Goal: Task Accomplishment & Management: Manage account settings

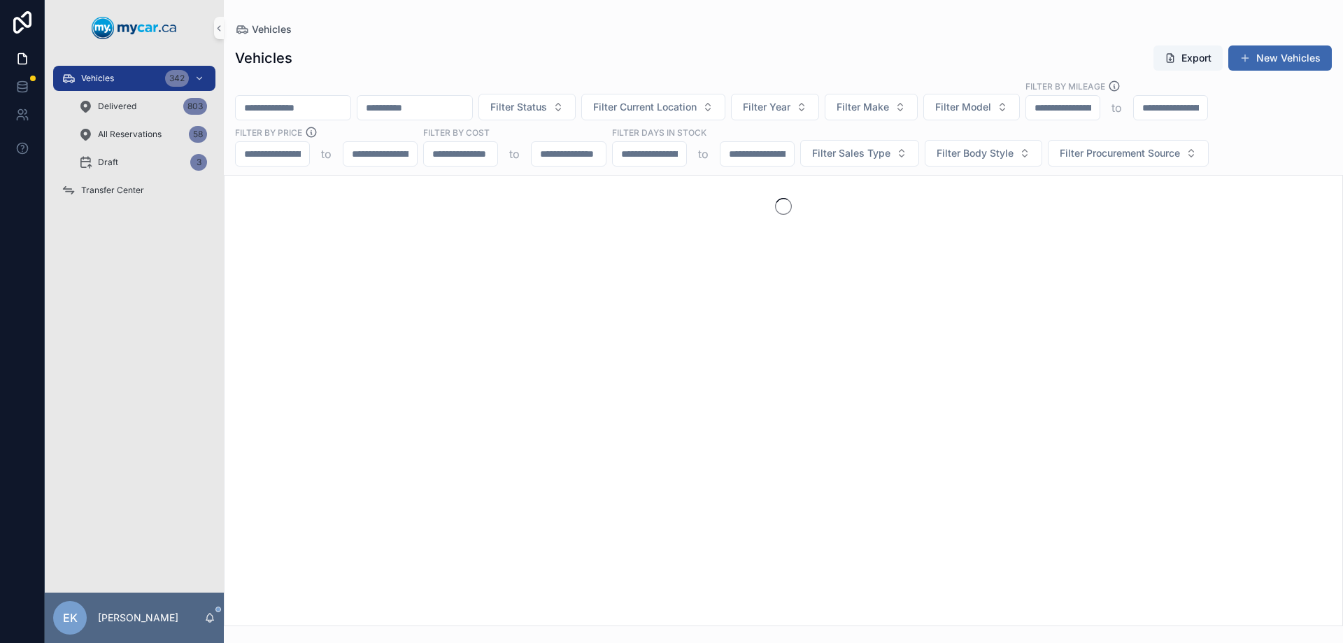
drag, startPoint x: 308, startPoint y: 103, endPoint x: 316, endPoint y: 91, distance: 14.6
click at [308, 103] on input "scrollable content" at bounding box center [293, 108] width 115 height 20
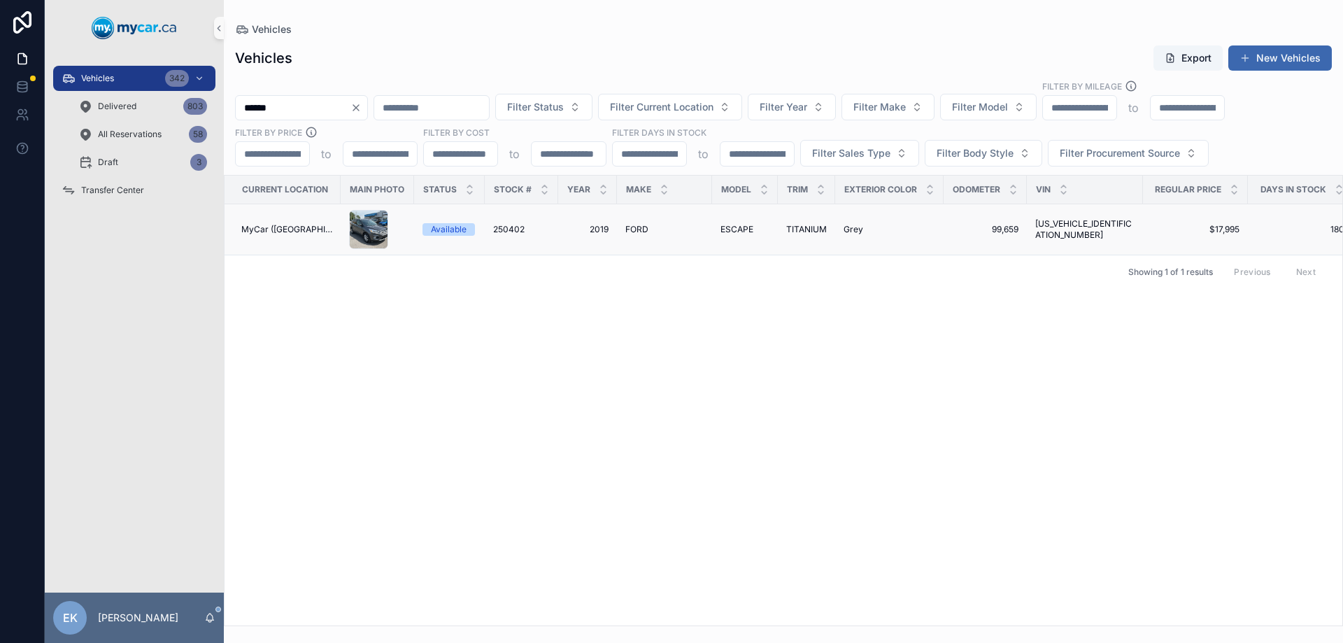
type input "******"
click at [498, 230] on span "250402" at bounding box center [508, 229] width 31 height 11
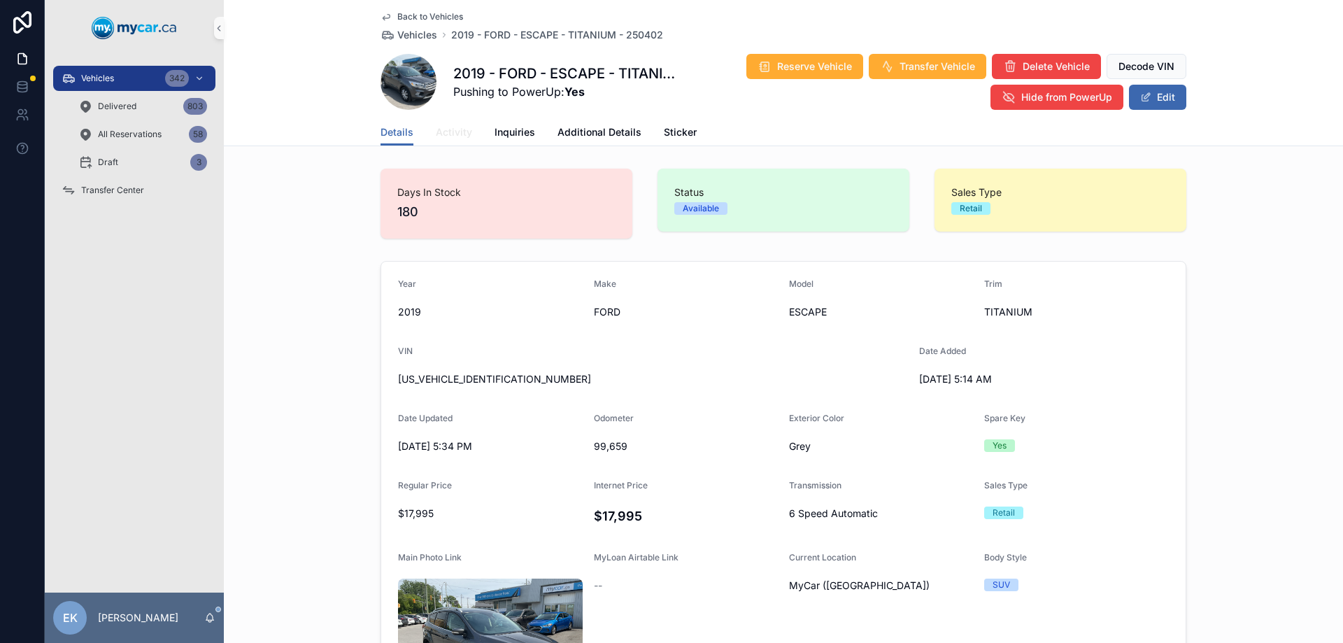
click at [439, 136] on span "Activity" at bounding box center [454, 132] width 36 height 14
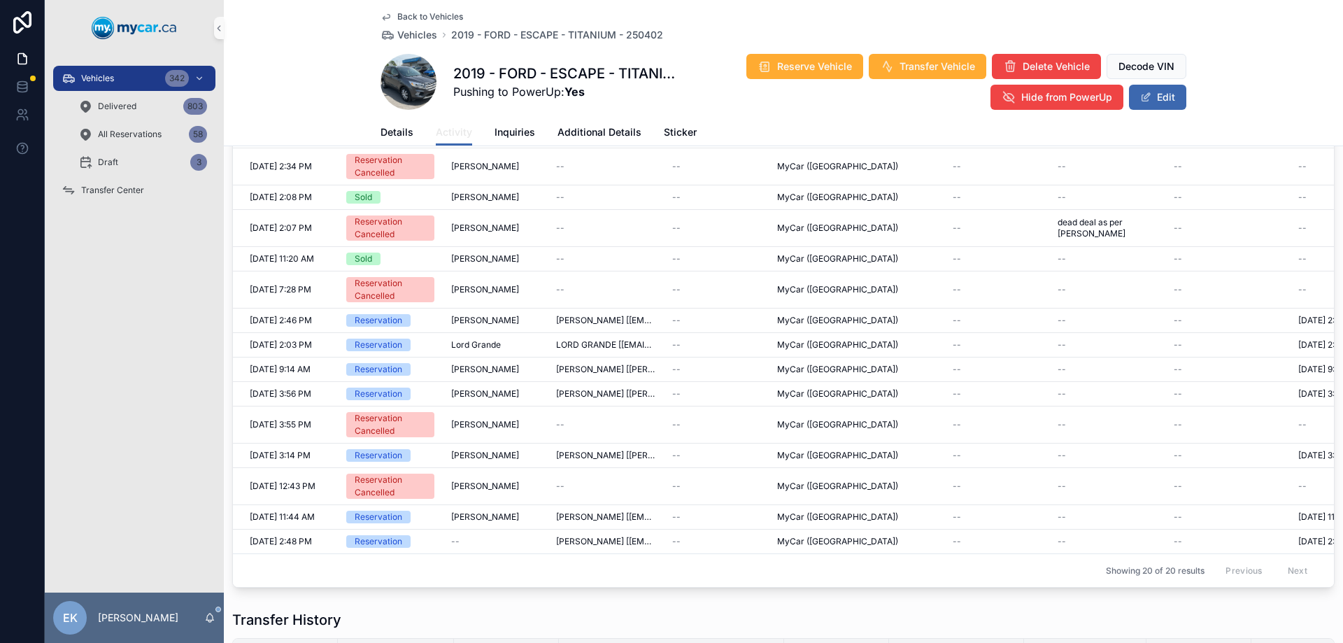
scroll to position [70, 0]
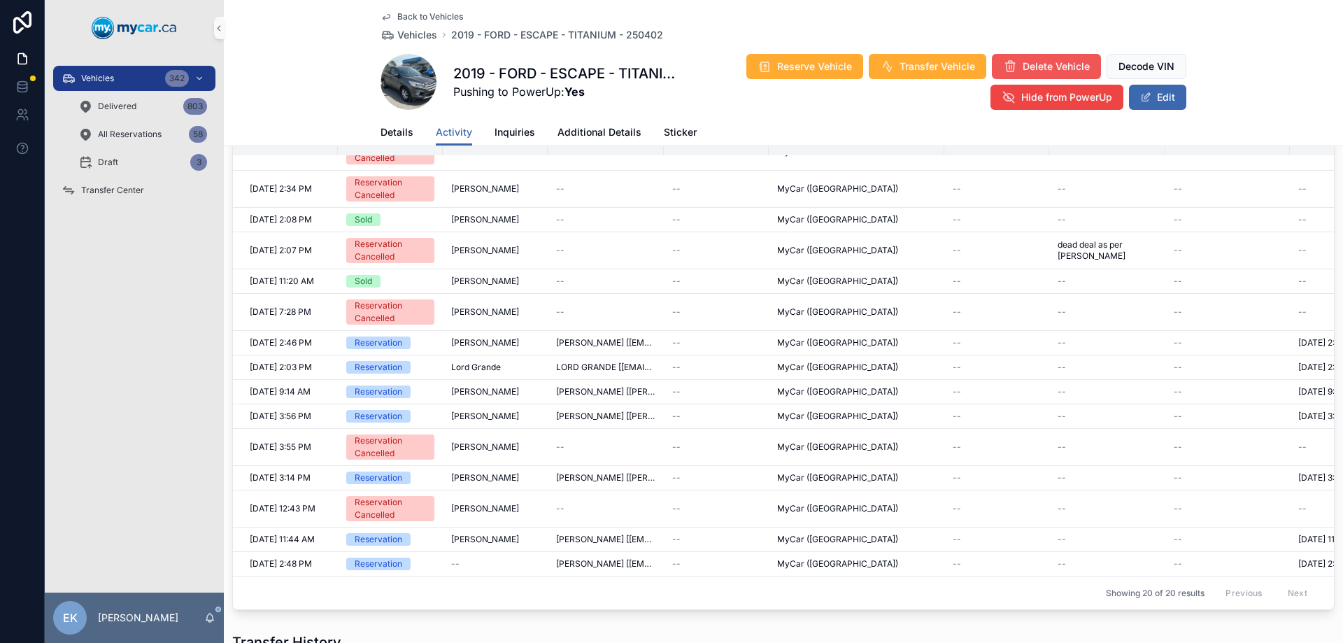
click at [1046, 65] on span "Delete Vehicle" at bounding box center [1055, 66] width 67 height 14
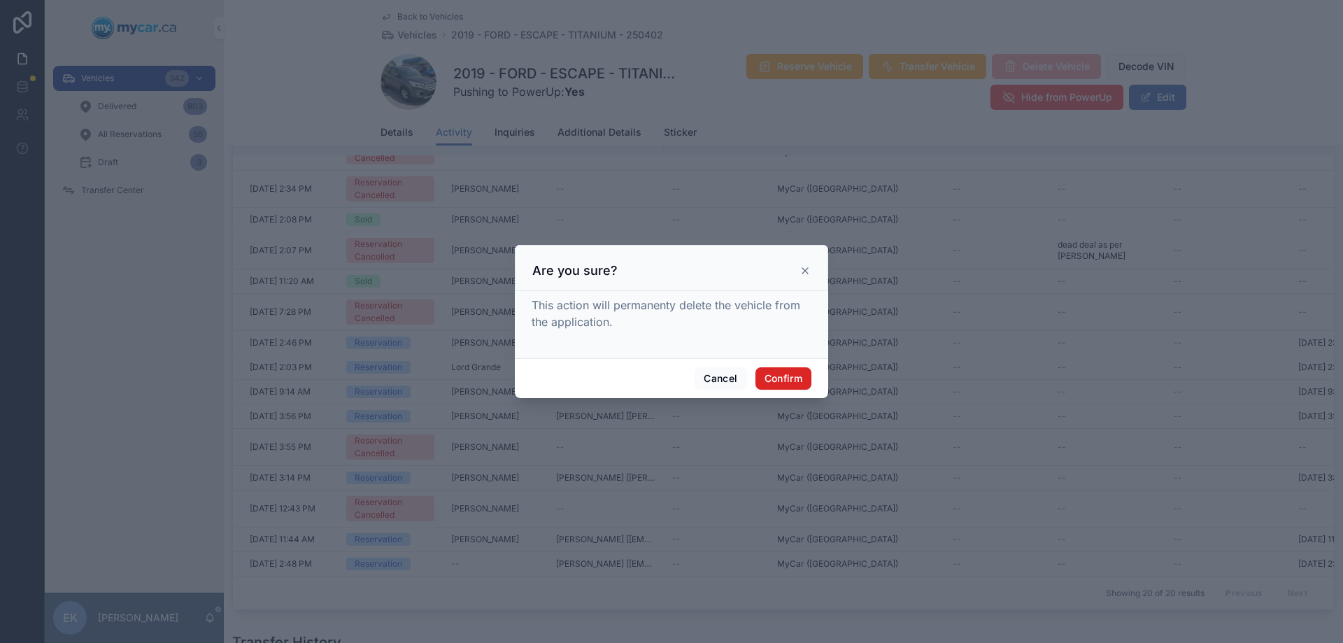
click at [776, 373] on button "Confirm" at bounding box center [783, 378] width 56 height 22
